Goal: Check status

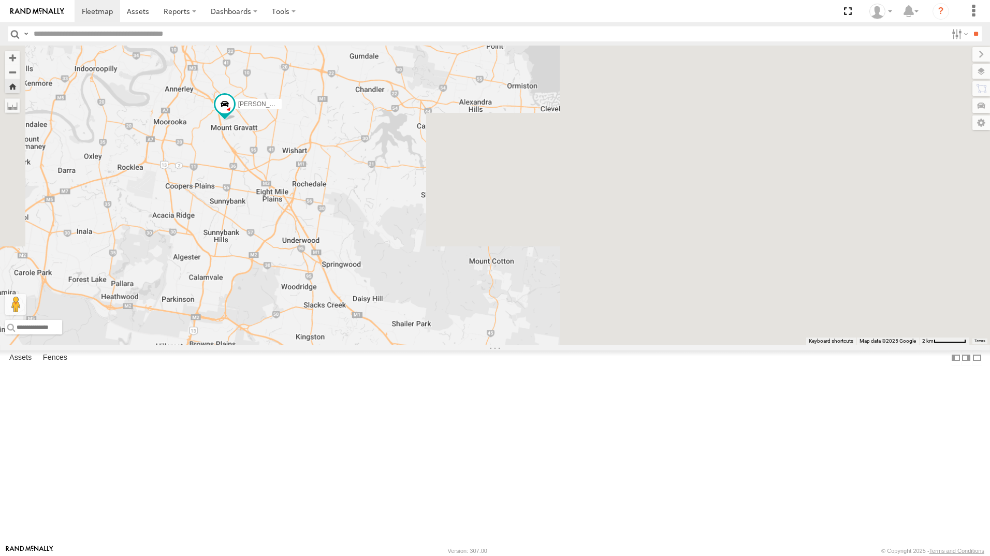
drag, startPoint x: 776, startPoint y: 313, endPoint x: 444, endPoint y: 215, distance: 346.1
click at [444, 215] on div "[PERSON_NAME] - 063 EB2 [PERSON_NAME]" at bounding box center [495, 195] width 990 height 299
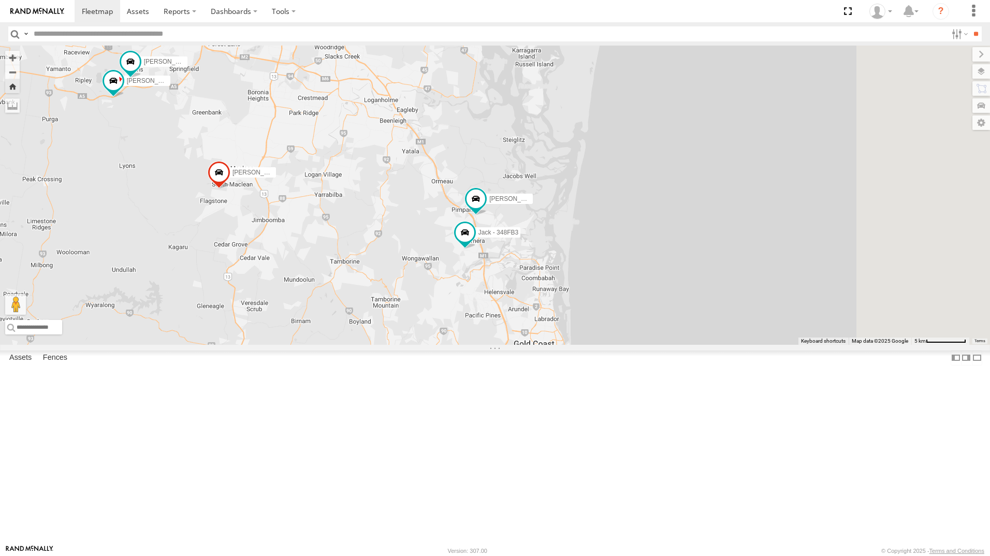
drag, startPoint x: 653, startPoint y: 446, endPoint x: 582, endPoint y: 289, distance: 172.4
click at [582, 289] on div "[PERSON_NAME] - 063 EB2 [PERSON_NAME] B - Corolla [PERSON_NAME] - 347FB3 [PERSO…" at bounding box center [495, 195] width 990 height 299
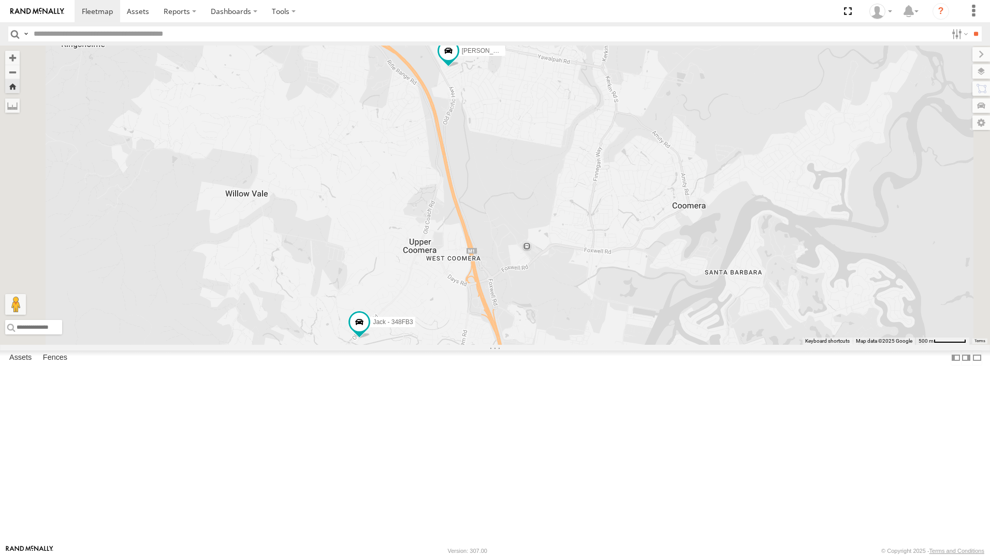
drag, startPoint x: 529, startPoint y: 315, endPoint x: 617, endPoint y: 295, distance: 90.4
click at [617, 295] on div "[PERSON_NAME] - 063 EB2 [PERSON_NAME] B - Corolla [PERSON_NAME] - 347FB3 [PERSO…" at bounding box center [495, 195] width 990 height 299
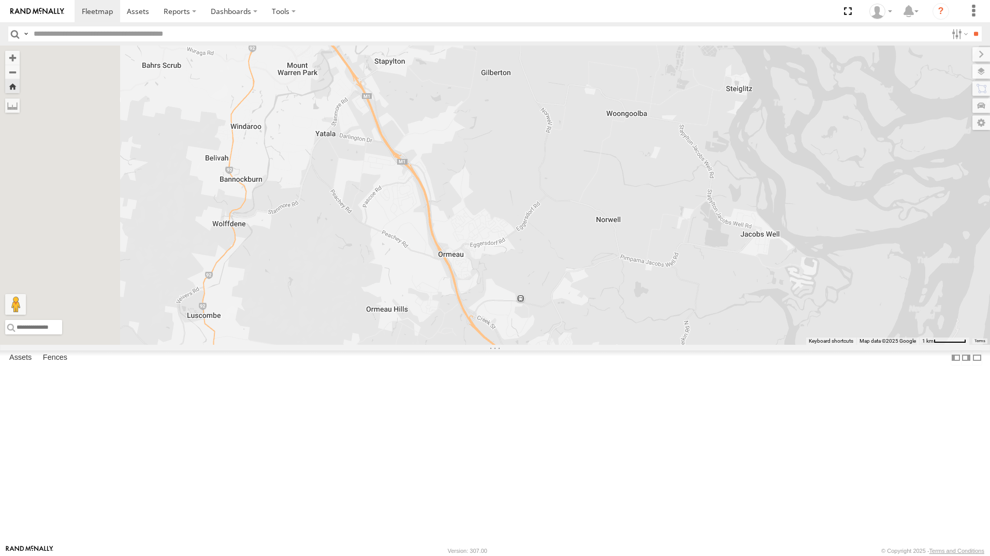
drag, startPoint x: 449, startPoint y: 225, endPoint x: 610, endPoint y: 497, distance: 315.9
click at [621, 345] on div "[PERSON_NAME] - 063 EB2 [PERSON_NAME] B - Corolla [PERSON_NAME] - 347FB3 [PERSO…" at bounding box center [495, 195] width 990 height 299
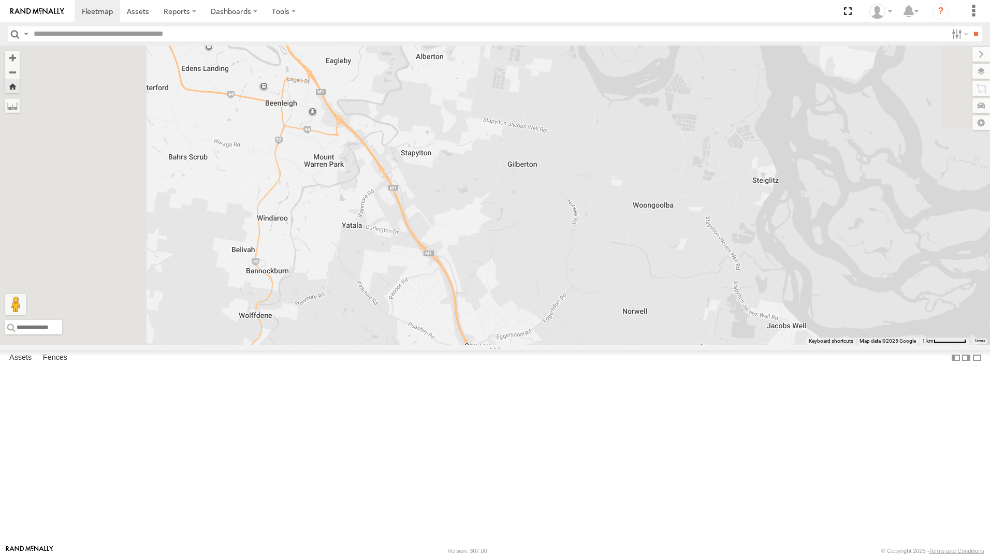
drag, startPoint x: 544, startPoint y: 446, endPoint x: 558, endPoint y: 499, distance: 54.5
click at [559, 345] on div "[PERSON_NAME] - 063 EB2 [PERSON_NAME] B - Corolla [PERSON_NAME] - 347FB3 [PERSO…" at bounding box center [495, 195] width 990 height 299
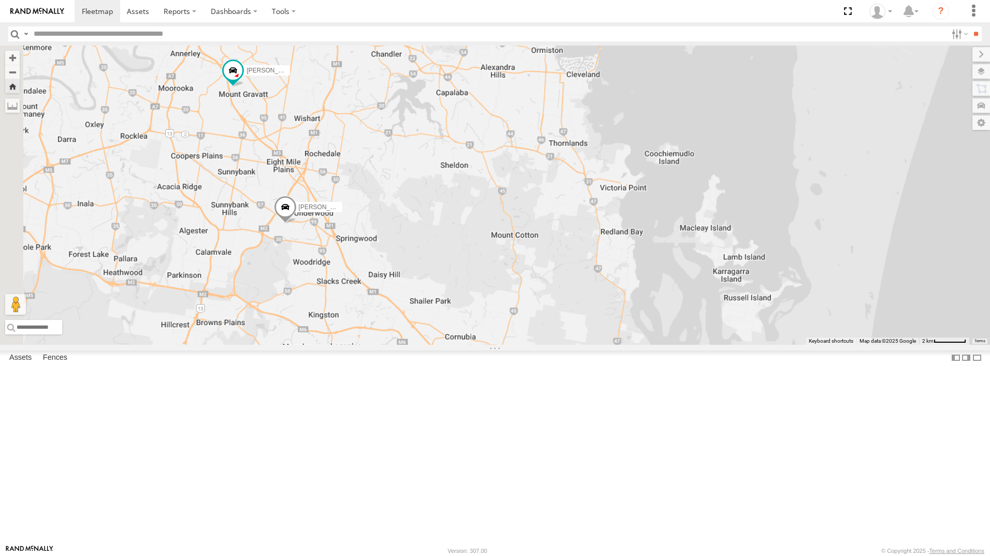
drag, startPoint x: 462, startPoint y: 317, endPoint x: 585, endPoint y: 546, distance: 260.6
click at [585, 546] on body at bounding box center [495, 278] width 990 height 556
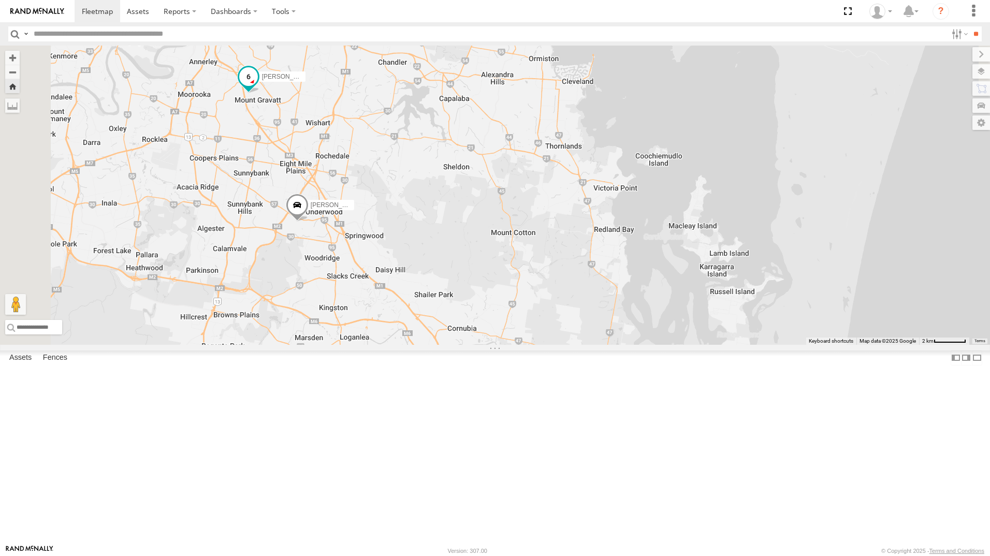
click at [258, 86] on span at bounding box center [248, 77] width 19 height 19
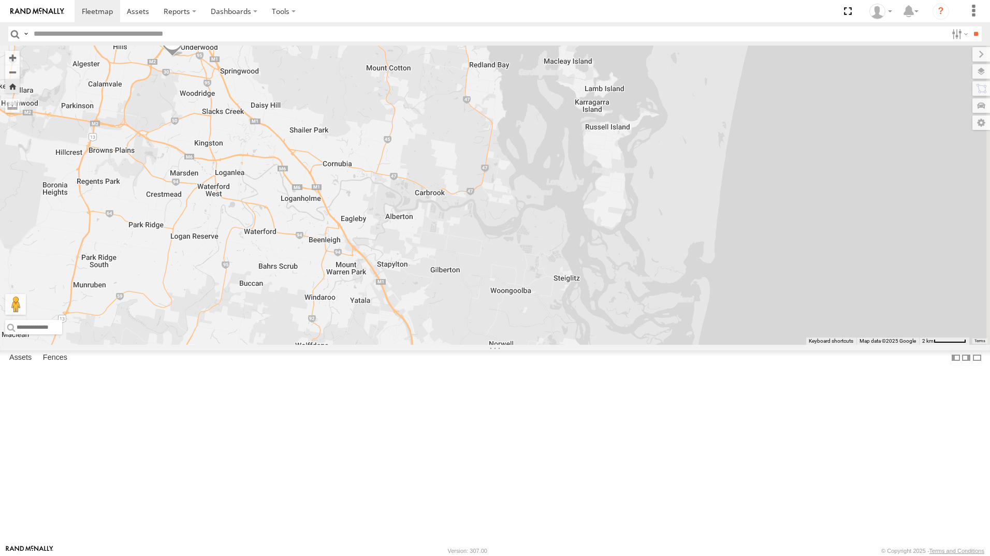
drag, startPoint x: 629, startPoint y: 405, endPoint x: 501, endPoint y: 233, distance: 214.1
click at [501, 233] on div "[PERSON_NAME] - 063 EB2 [PERSON_NAME] B - Corolla [PERSON_NAME] - 347FB3 [PERSO…" at bounding box center [495, 195] width 990 height 299
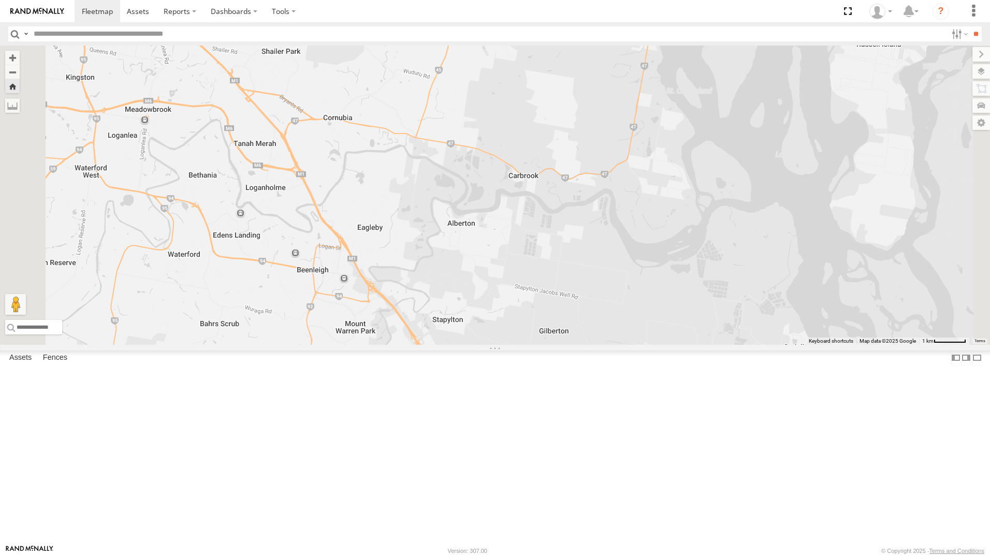
drag, startPoint x: 449, startPoint y: 351, endPoint x: 485, endPoint y: 402, distance: 62.3
click at [464, 345] on div "[PERSON_NAME] - 063 EB2 [PERSON_NAME] B - Corolla [PERSON_NAME] - 347FB3 [PERSO…" at bounding box center [495, 195] width 990 height 299
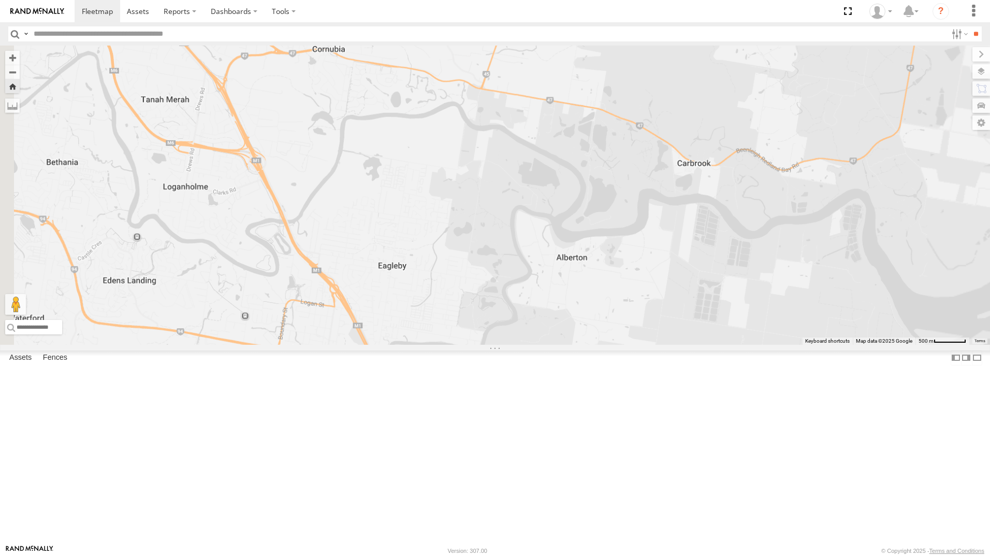
drag, startPoint x: 474, startPoint y: 350, endPoint x: 474, endPoint y: 391, distance: 41.4
click at [476, 345] on div "[PERSON_NAME] - 063 EB2 [PERSON_NAME] B - Corolla [PERSON_NAME] - 347FB3 [PERSO…" at bounding box center [495, 195] width 990 height 299
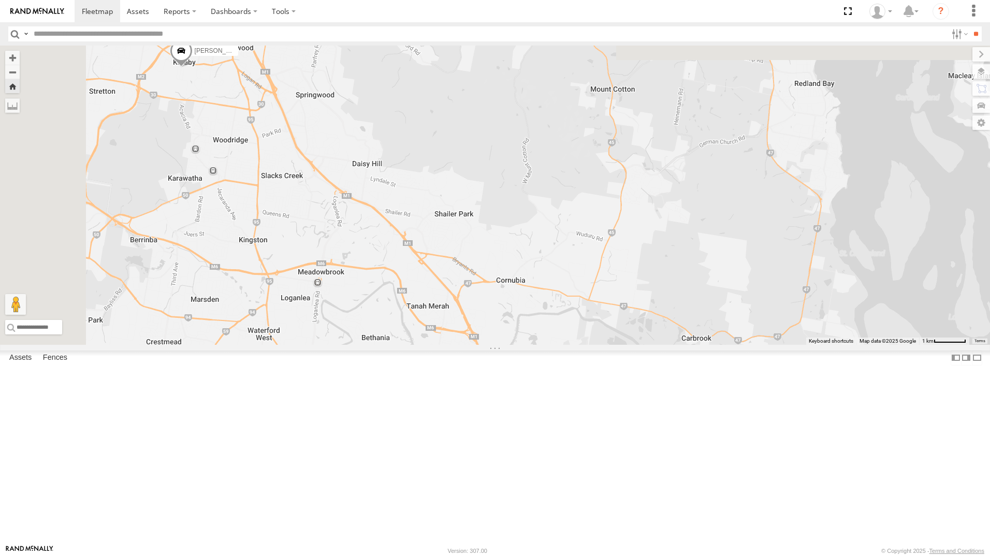
drag, startPoint x: 697, startPoint y: 486, endPoint x: 695, endPoint y: 477, distance: 8.5
click at [699, 345] on div "[PERSON_NAME] - 063 EB2 [PERSON_NAME] B - Corolla [PERSON_NAME] - 347FB3 [PERSO…" at bounding box center [495, 195] width 990 height 299
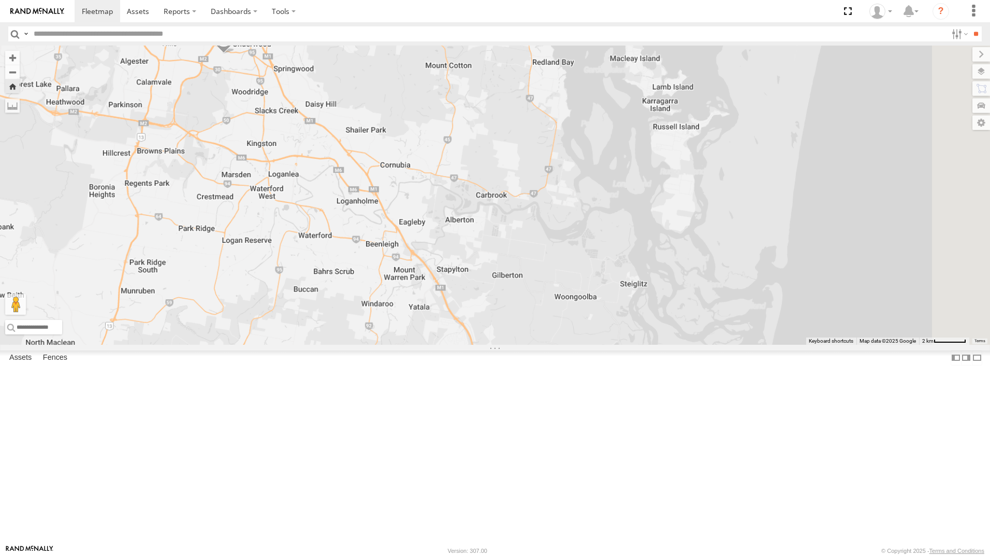
drag, startPoint x: 629, startPoint y: 408, endPoint x: 535, endPoint y: 322, distance: 127.9
click at [535, 322] on div "[PERSON_NAME] - 063 EB2 [PERSON_NAME] B - Corolla [PERSON_NAME] - 347FB3 [PERSO…" at bounding box center [495, 195] width 990 height 299
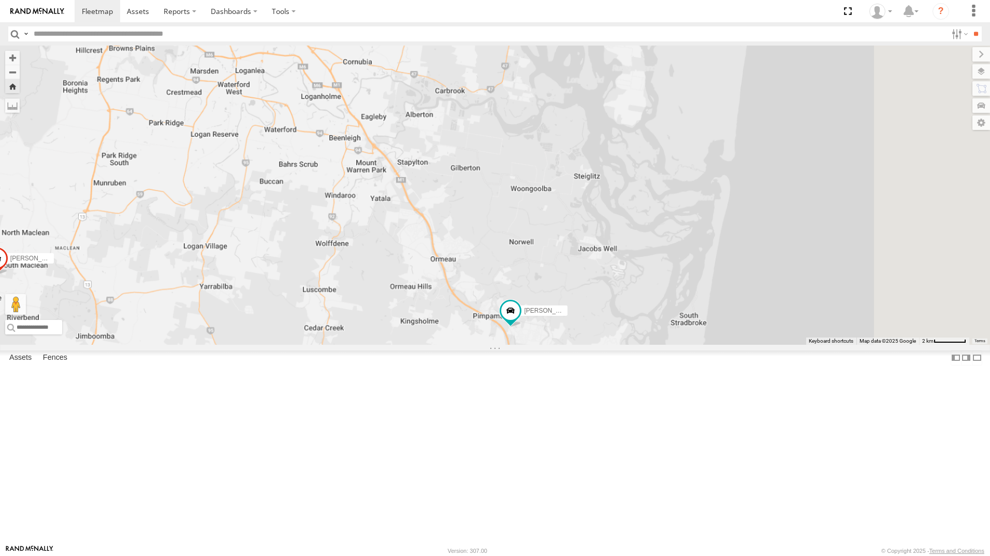
drag, startPoint x: 669, startPoint y: 474, endPoint x: 625, endPoint y: 349, distance: 132.3
click at [625, 345] on div "[PERSON_NAME] - 063 EB2 [PERSON_NAME] B - Corolla [PERSON_NAME] - 347FB3 [PERSO…" at bounding box center [495, 195] width 990 height 299
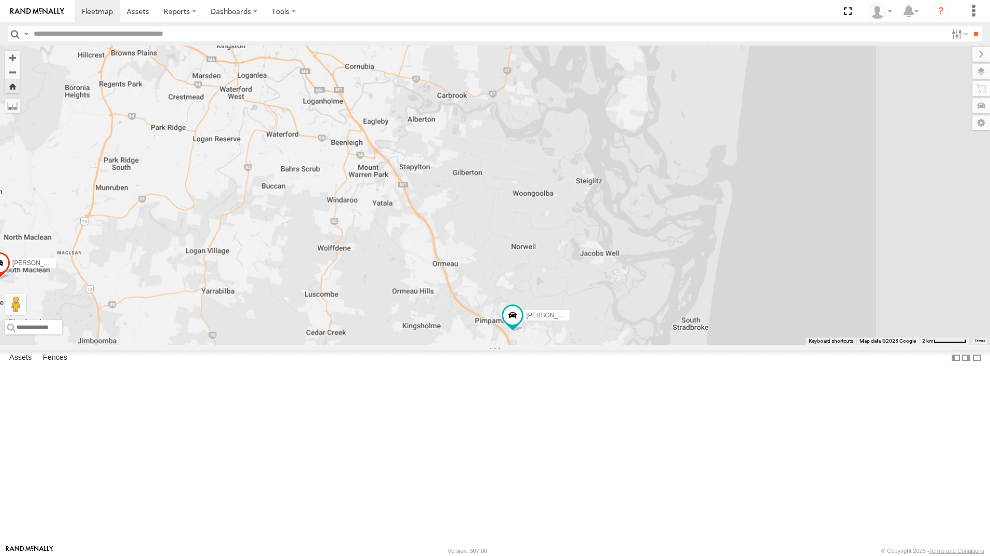
drag, startPoint x: 506, startPoint y: 216, endPoint x: 515, endPoint y: 258, distance: 42.3
click at [515, 258] on div "[PERSON_NAME] - 063 EB2 [PERSON_NAME] B - Corolla [PERSON_NAME] - 347FB3 [PERSO…" at bounding box center [495, 195] width 990 height 299
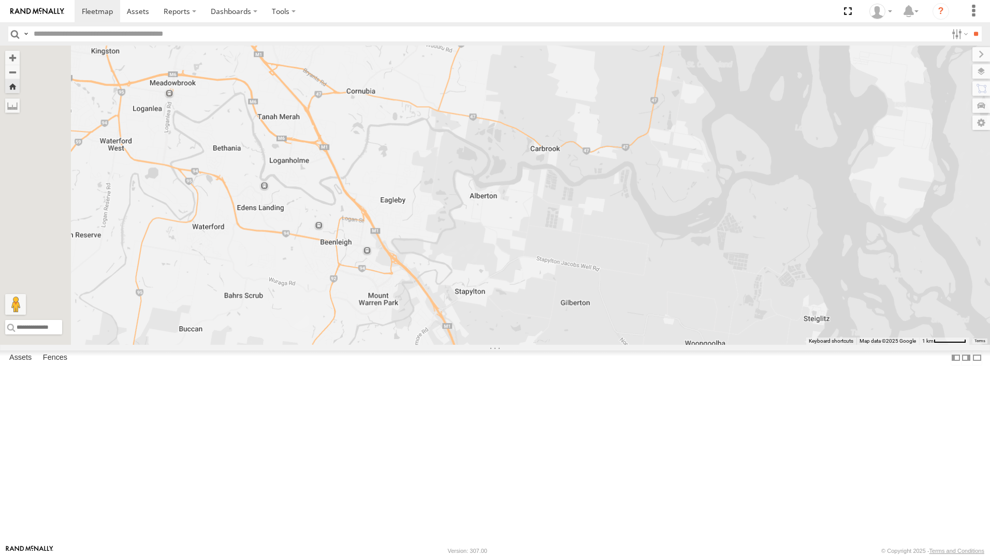
drag, startPoint x: 539, startPoint y: 263, endPoint x: 565, endPoint y: 355, distance: 95.2
click at [565, 345] on div "[PERSON_NAME] - 063 EB2 [PERSON_NAME] B - Corolla [PERSON_NAME] - 347FB3 [PERSO…" at bounding box center [495, 195] width 990 height 299
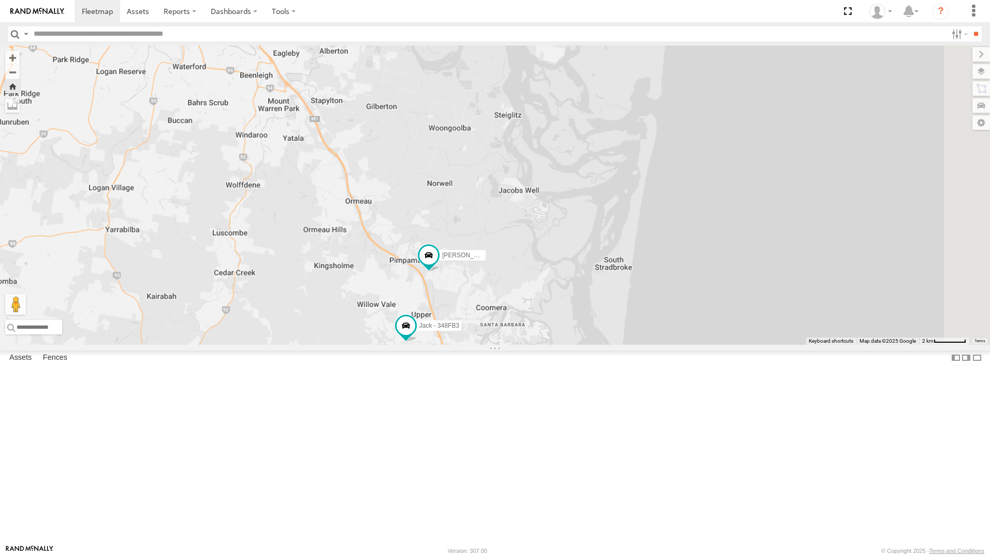
drag, startPoint x: 402, startPoint y: 208, endPoint x: 343, endPoint y: 134, distance: 95.4
click at [361, 126] on div "[PERSON_NAME] - 063 EB2 [PERSON_NAME] B - Corolla [PERSON_NAME] - 347FB3 [PERSO…" at bounding box center [495, 195] width 990 height 299
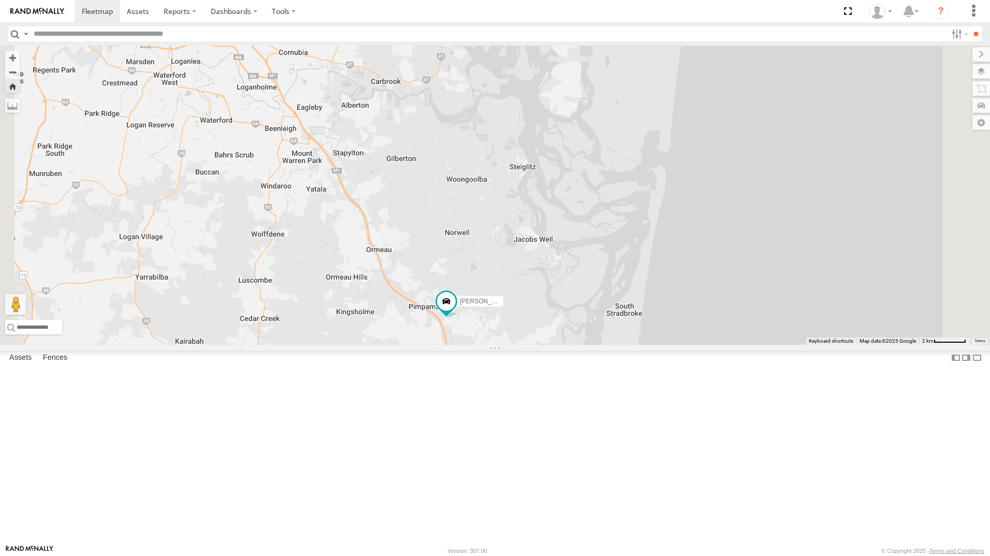
drag, startPoint x: 569, startPoint y: 312, endPoint x: 582, endPoint y: 353, distance: 42.7
click at [582, 345] on div "[PERSON_NAME] - 063 EB2 [PERSON_NAME] B - Corolla [PERSON_NAME] - 347FB3 [PERSO…" at bounding box center [495, 195] width 990 height 299
